Goal: Navigation & Orientation: Find specific page/section

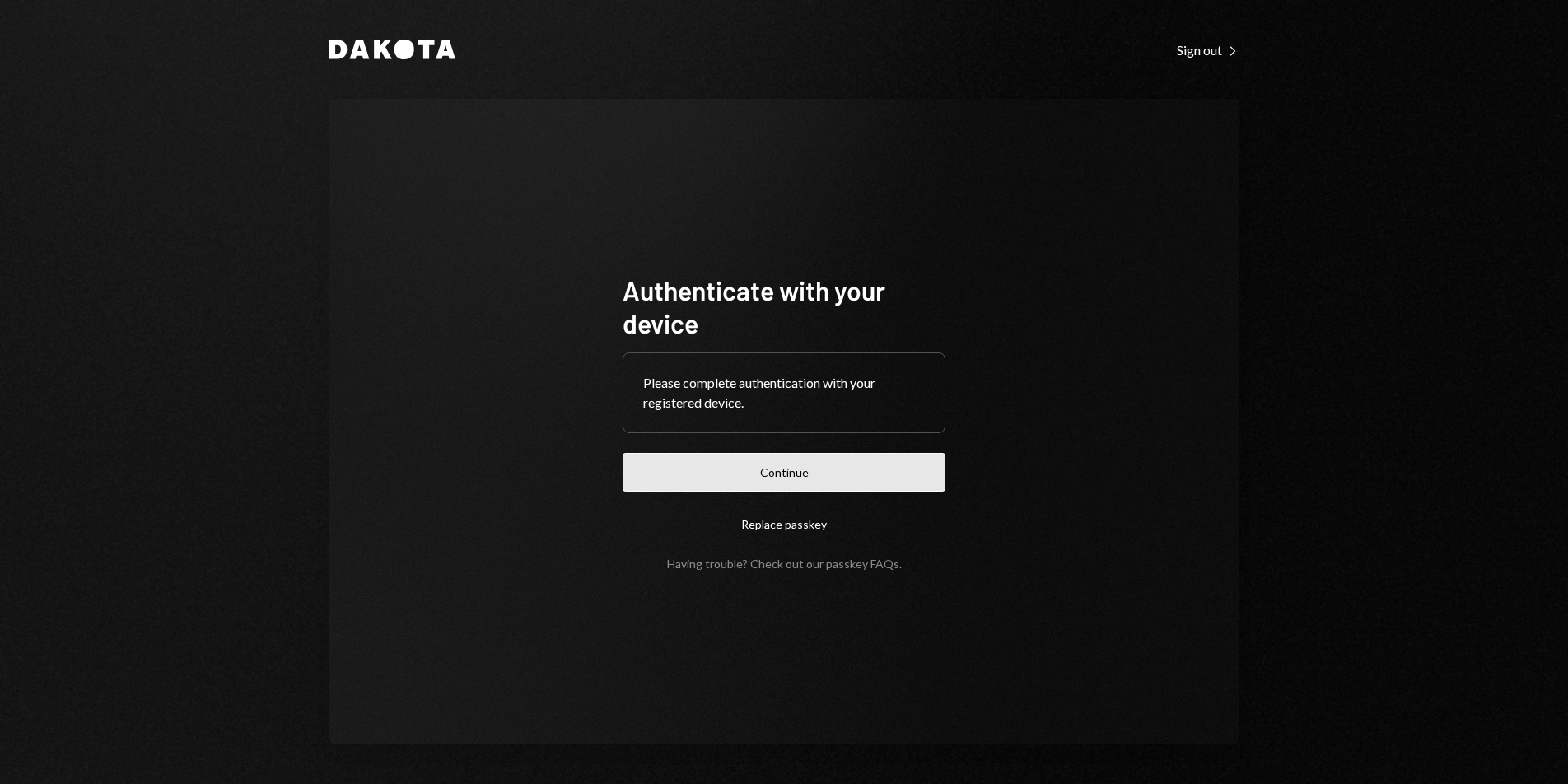
click at [843, 478] on button "Continue" at bounding box center [784, 472] width 322 height 38
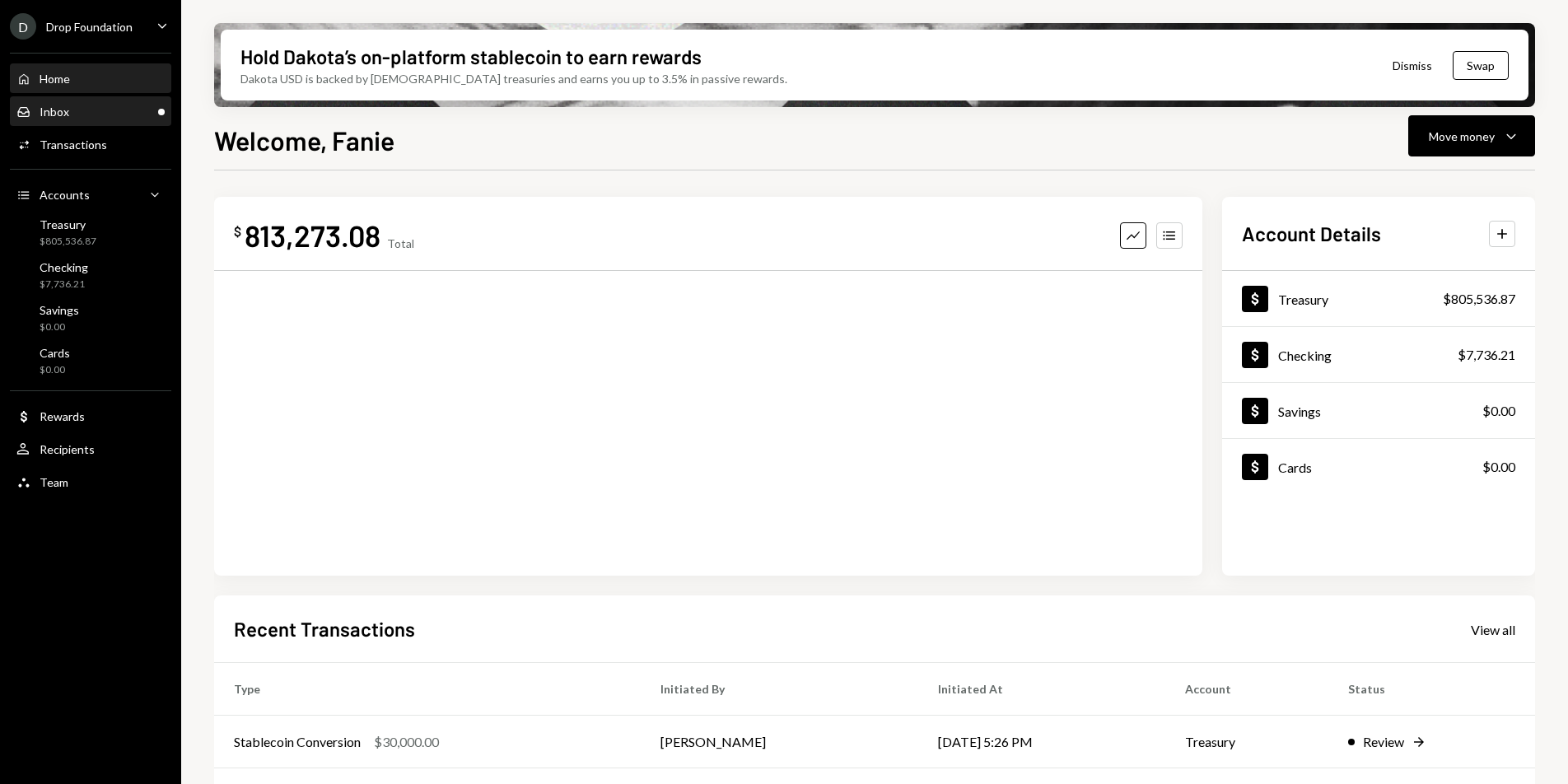
click at [112, 118] on div "Inbox Inbox" at bounding box center [90, 111] width 148 height 14
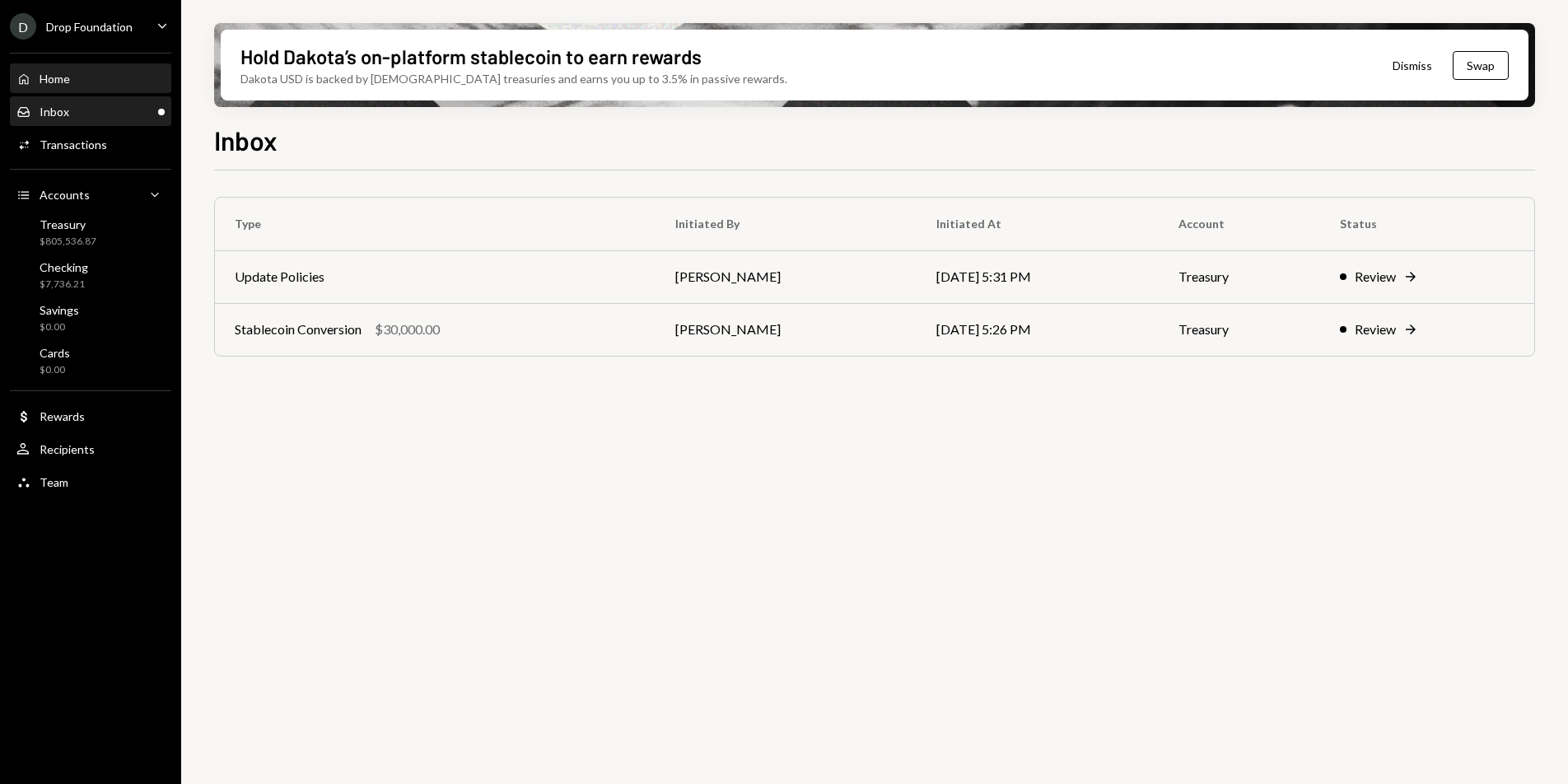
click at [90, 84] on div "Home Home" at bounding box center [90, 79] width 148 height 14
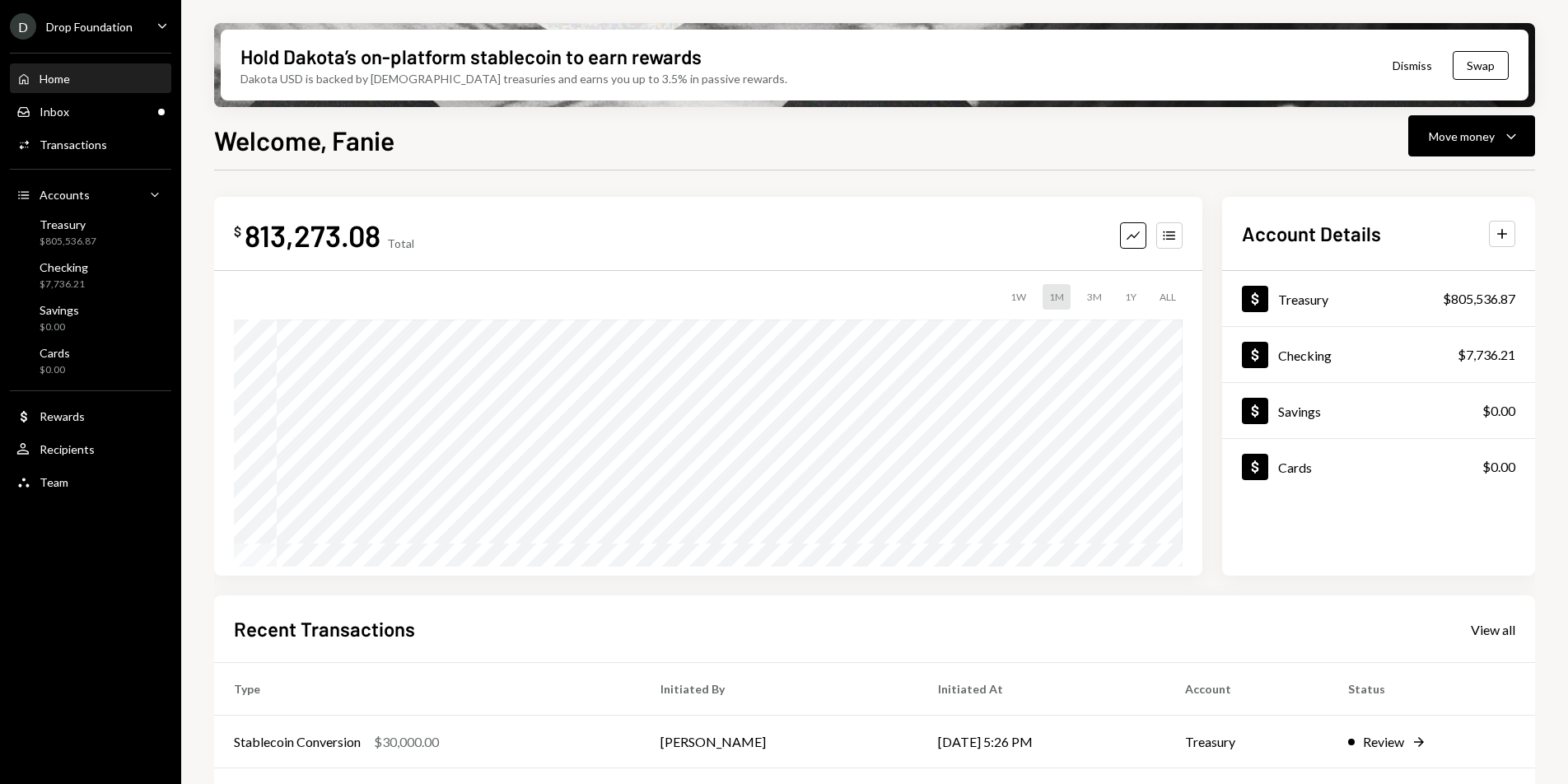
click at [120, 29] on div "Drop Foundation" at bounding box center [89, 27] width 86 height 14
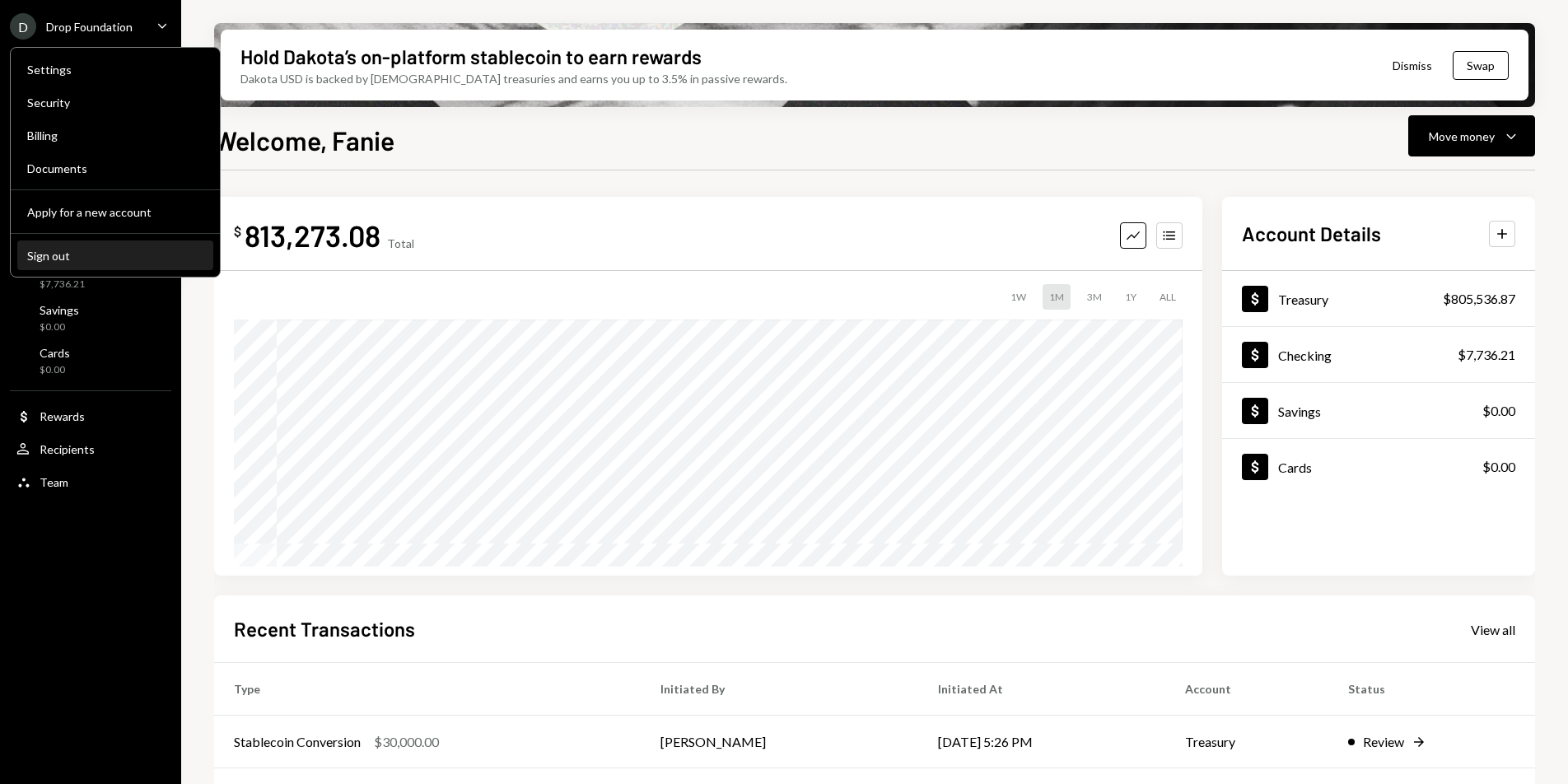
click at [115, 245] on button "Sign out" at bounding box center [115, 255] width 196 height 30
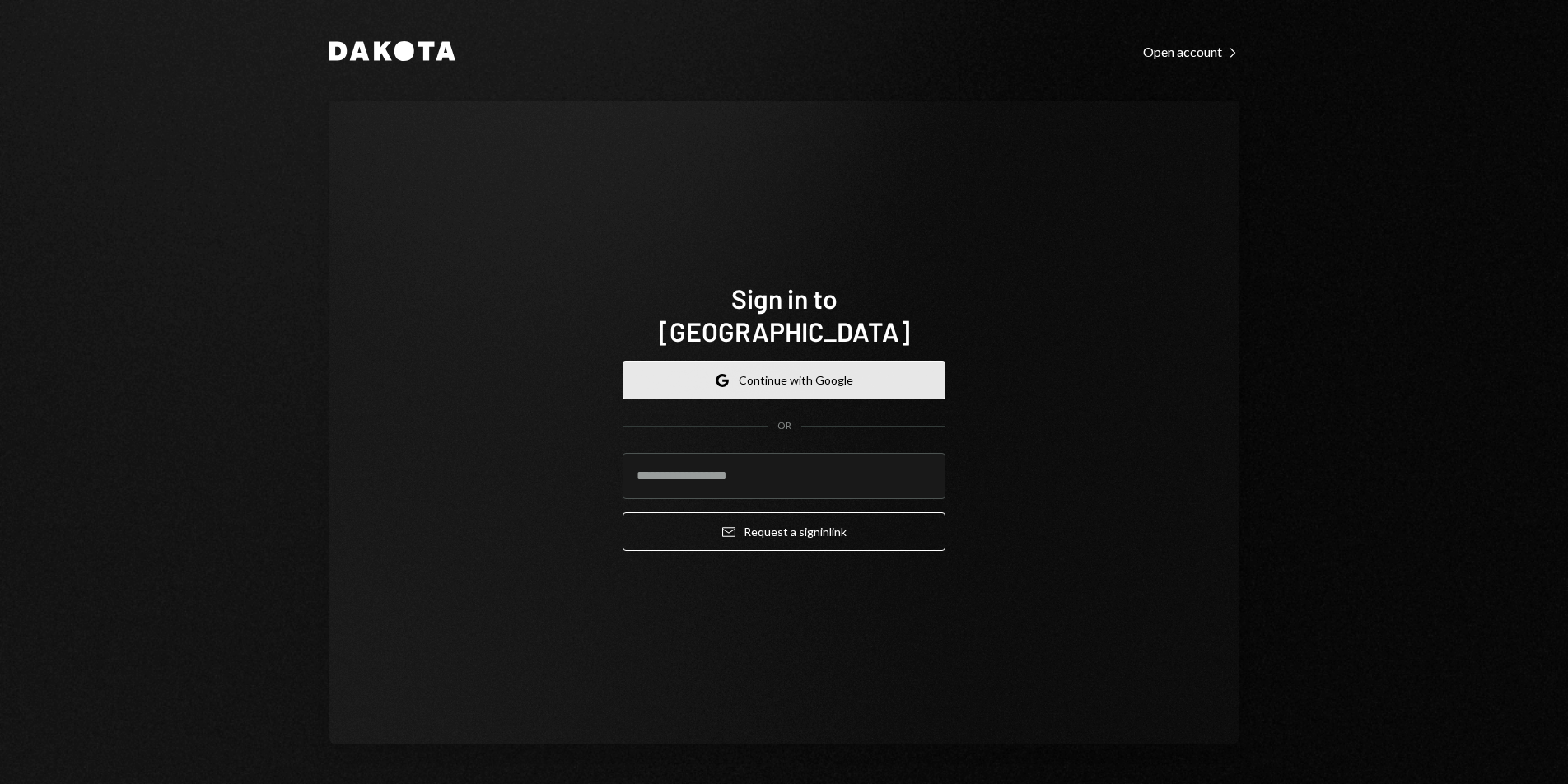
click at [787, 361] on button "Google Continue with Google" at bounding box center [784, 380] width 322 height 38
